Goal: Complete application form

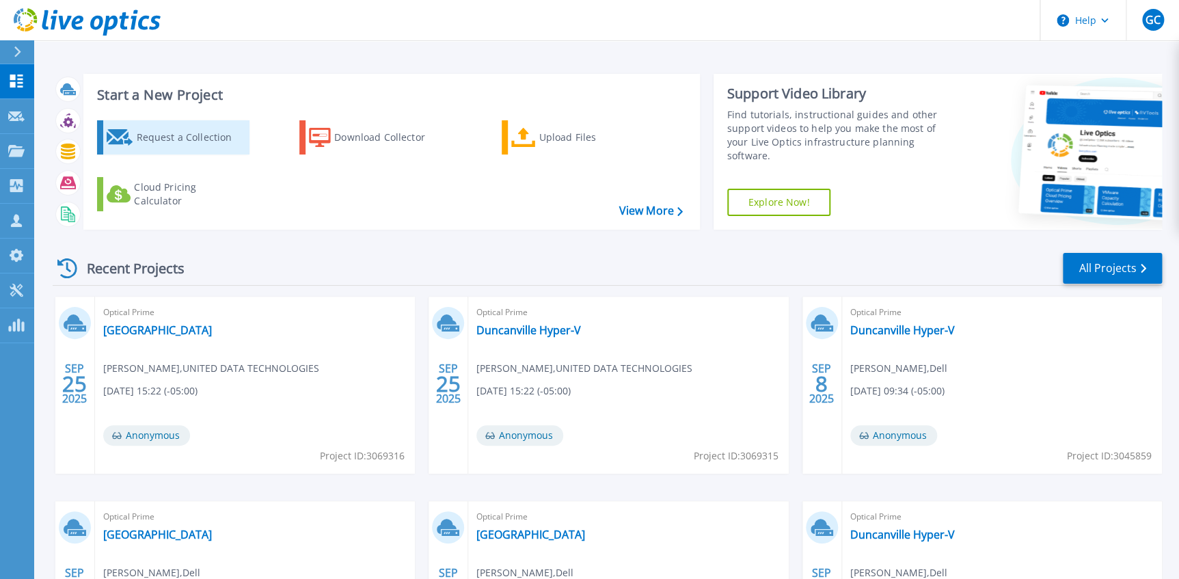
click at [173, 135] on div "Request a Collection" at bounding box center [190, 137] width 109 height 27
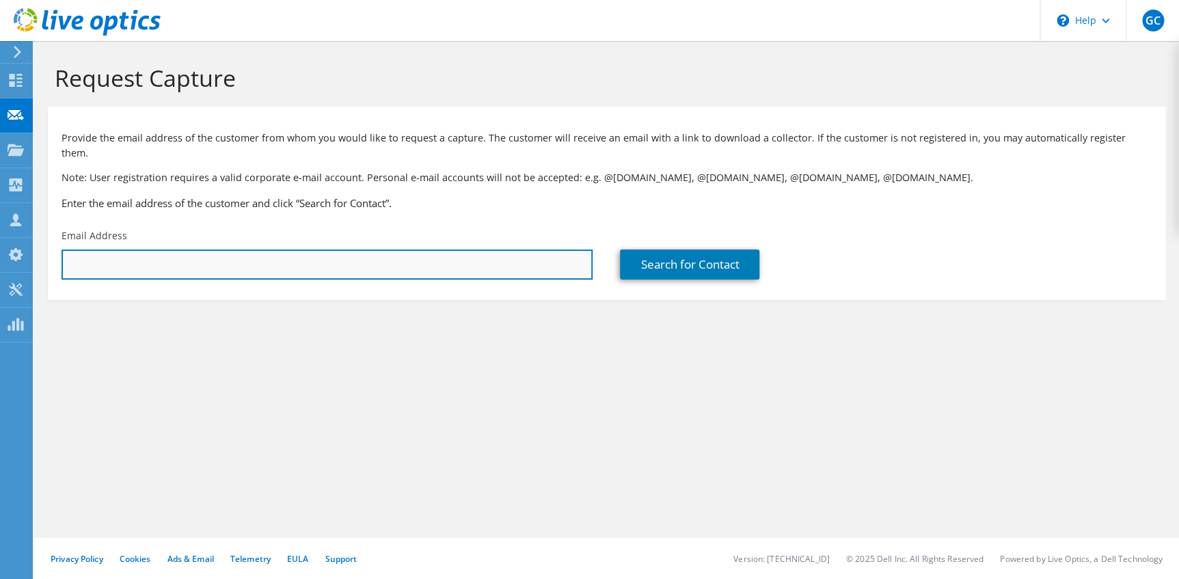
click at [229, 254] on input "text" at bounding box center [327, 265] width 531 height 30
drag, startPoint x: 75, startPoint y: 252, endPoint x: 25, endPoint y: 258, distance: 50.3
click at [25, 258] on div "GC Channel Partner Greg Cejka gcejka@udtonline.com UNITED DATA TECHNOLOGIES My …" at bounding box center [589, 289] width 1179 height 579
type input "f"
paste input "favelar@demac.com"
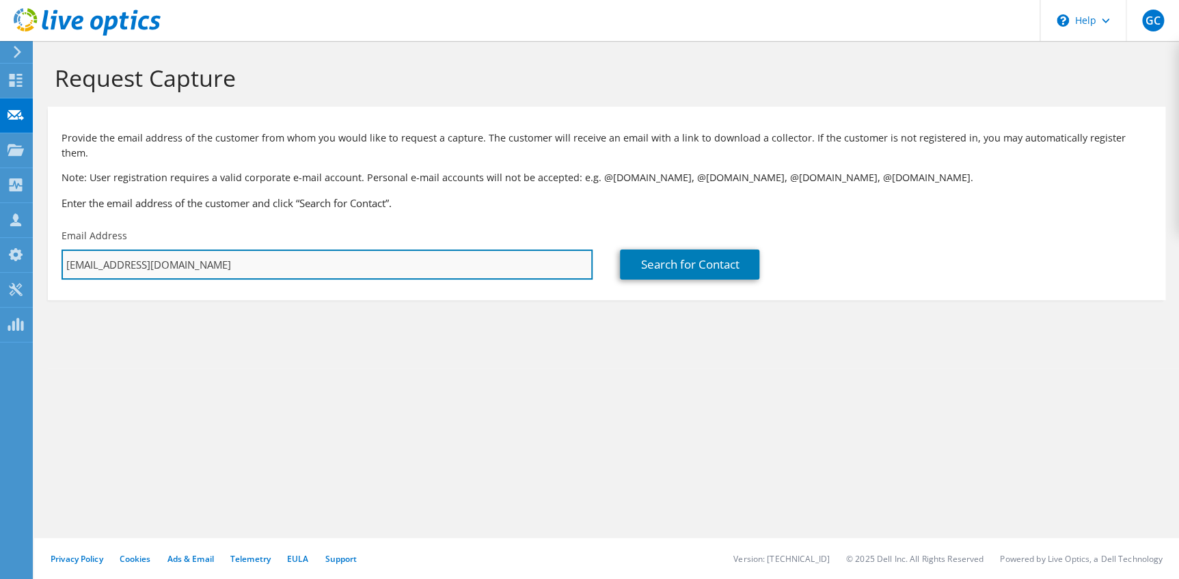
click at [185, 251] on input "favelar@demac.com" at bounding box center [327, 265] width 531 height 30
type input "favelar@demac.com"
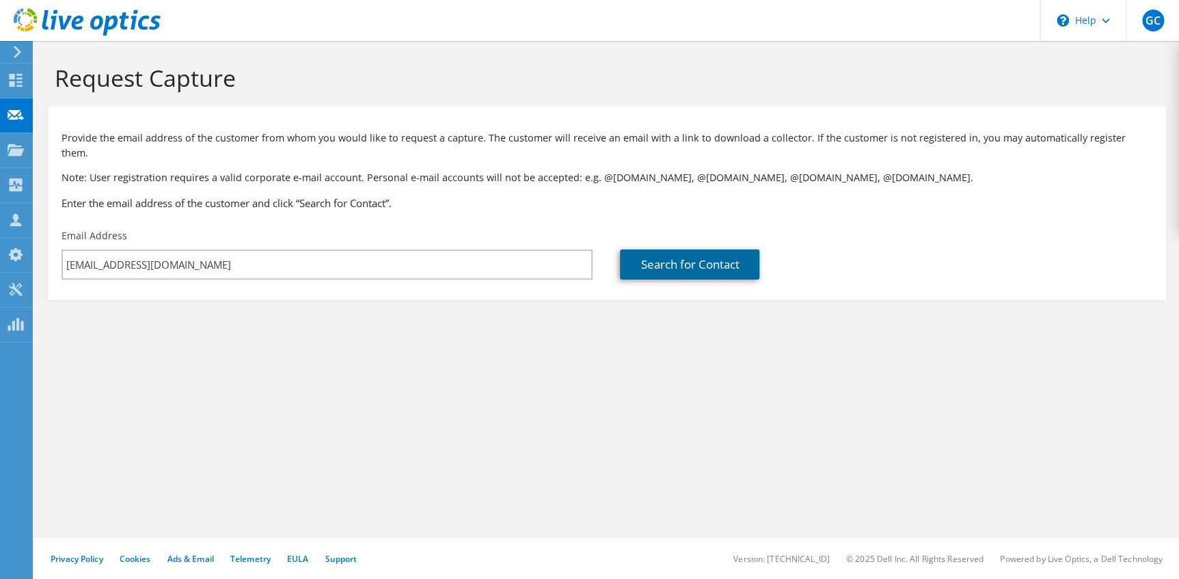
click at [636, 252] on link "Search for Contact" at bounding box center [689, 265] width 139 height 30
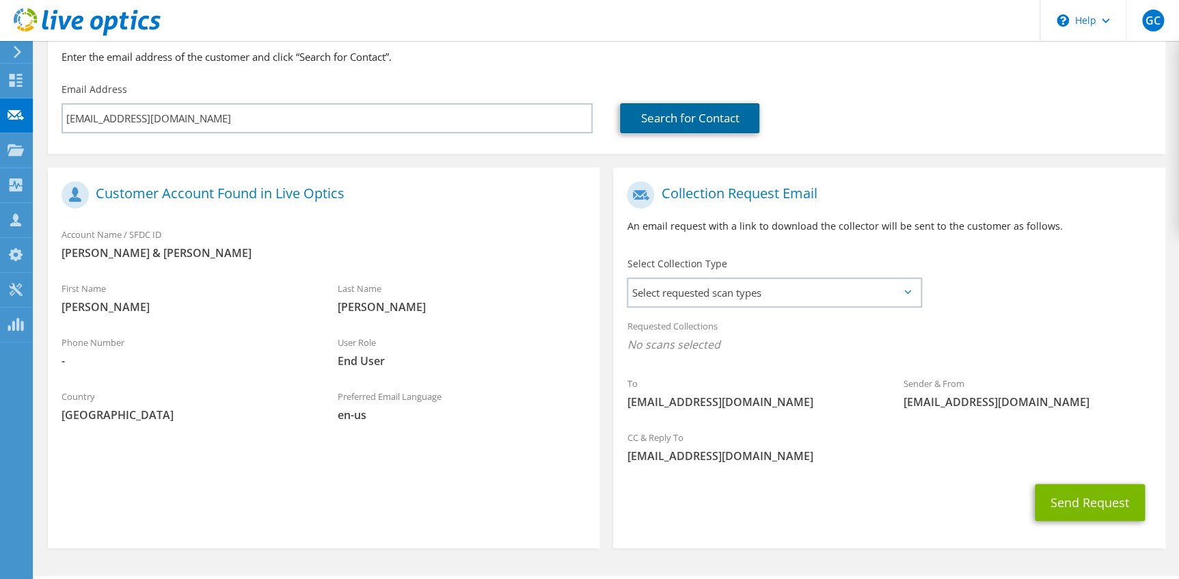
scroll to position [171, 0]
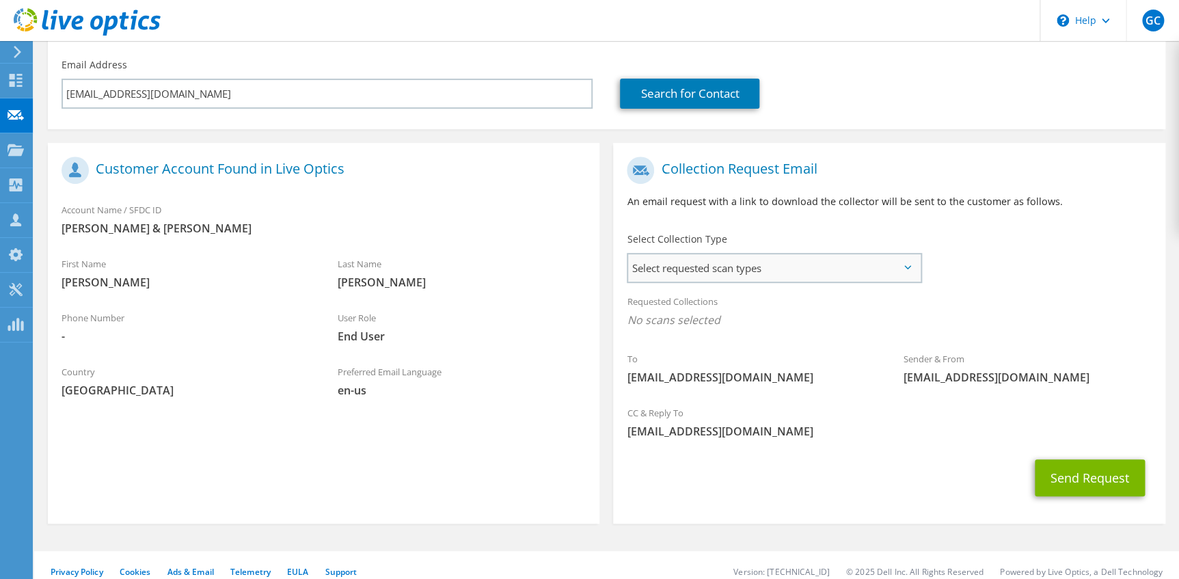
click at [759, 256] on span "Select requested scan types" at bounding box center [774, 267] width 292 height 27
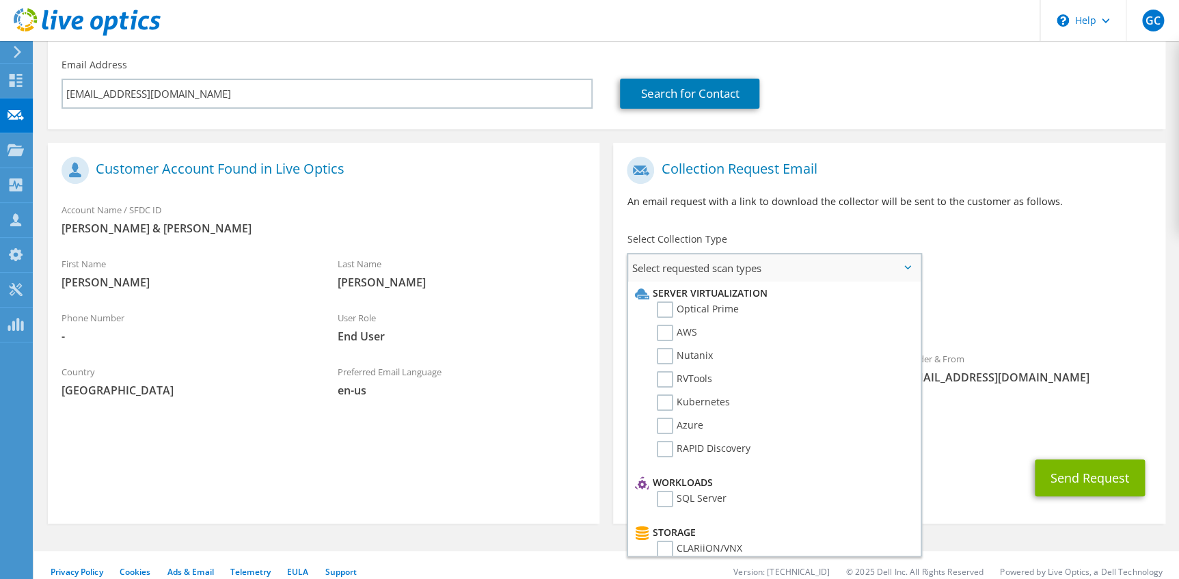
drag, startPoint x: 665, startPoint y: 294, endPoint x: 684, endPoint y: 304, distance: 21.1
click at [666, 301] on label "Optical Prime" at bounding box center [698, 309] width 82 height 16
click at [0, 0] on input "Optical Prime" at bounding box center [0, 0] width 0 height 0
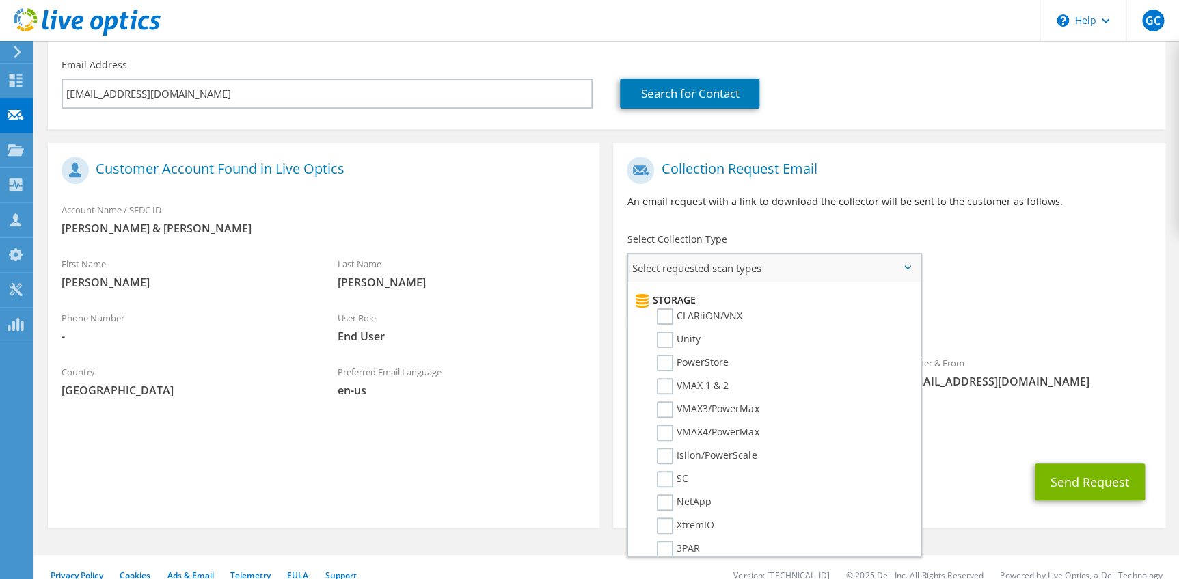
scroll to position [248, 0]
click at [669, 339] on label "PowerStore" at bounding box center [693, 347] width 72 height 16
click at [0, 0] on input "PowerStore" at bounding box center [0, 0] width 0 height 0
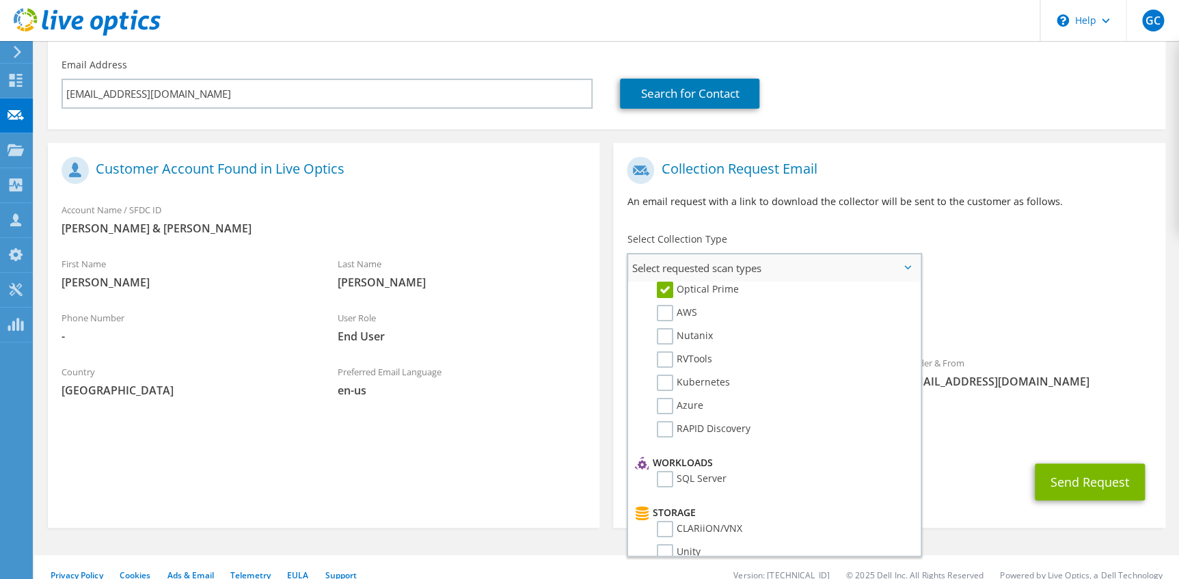
scroll to position [0, 0]
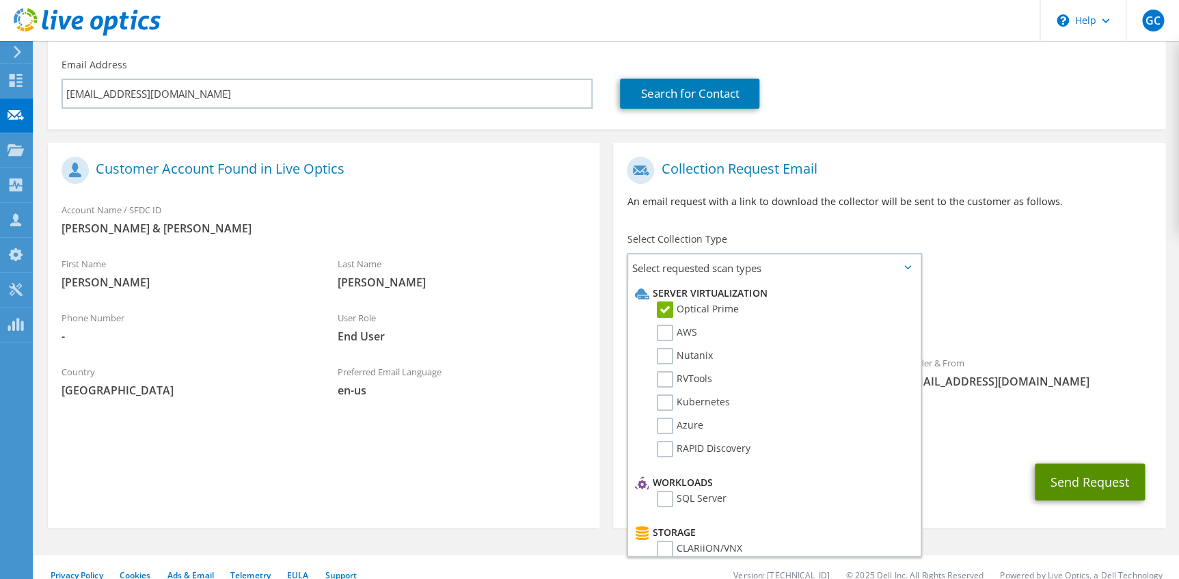
click at [1080, 469] on button "Send Request" at bounding box center [1090, 481] width 110 height 37
